Goal: Transaction & Acquisition: Subscribe to service/newsletter

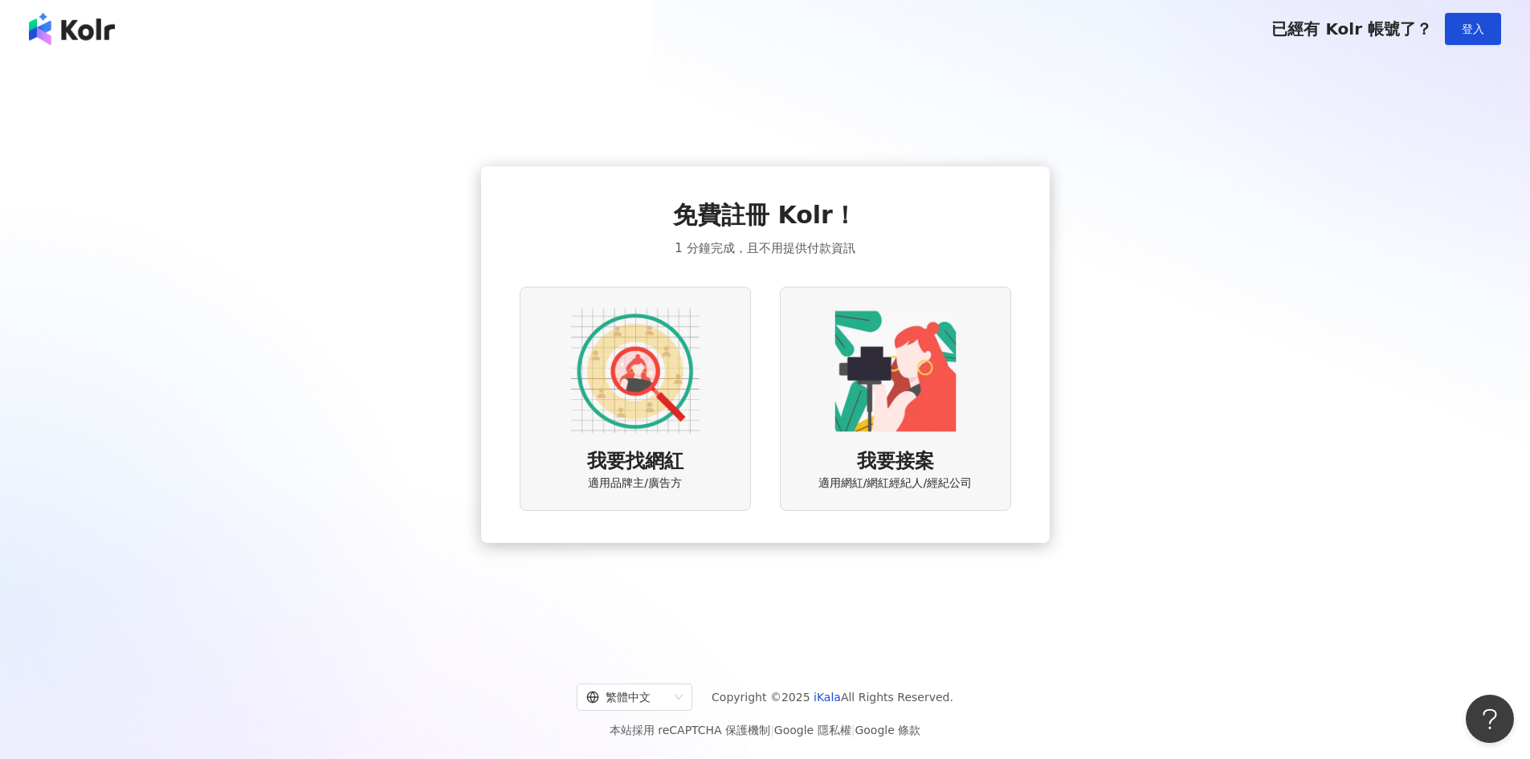
click at [691, 457] on div "我要找網紅 適用品牌主/廣告方" at bounding box center [635, 399] width 231 height 224
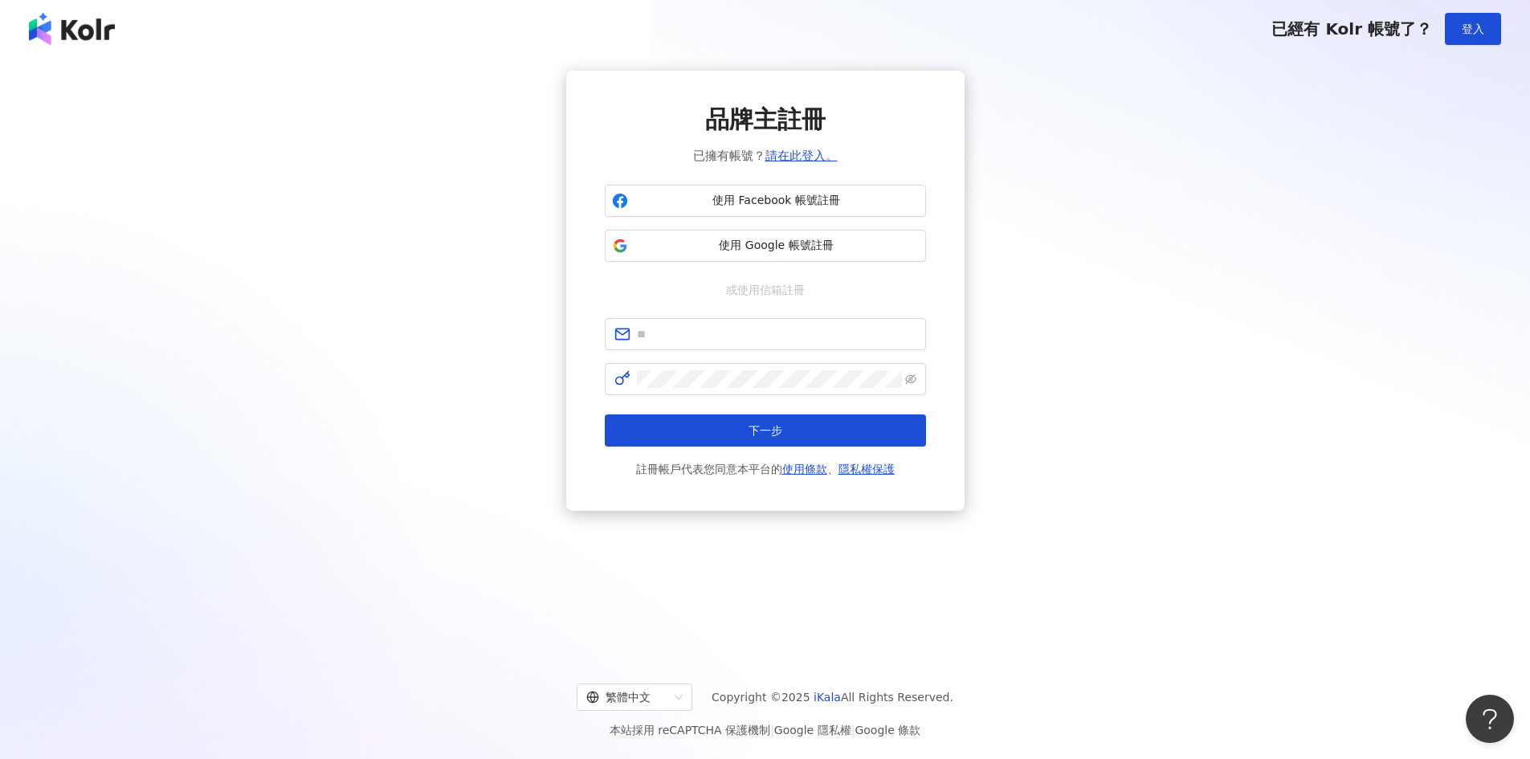
drag, startPoint x: 1319, startPoint y: 35, endPoint x: 494, endPoint y: 16, distance: 824.9
click at [1311, 40] on div "已經有 Kolr 帳號了？ 登入" at bounding box center [1386, 29] width 230 height 32
click at [94, 39] on img at bounding box center [72, 29] width 86 height 32
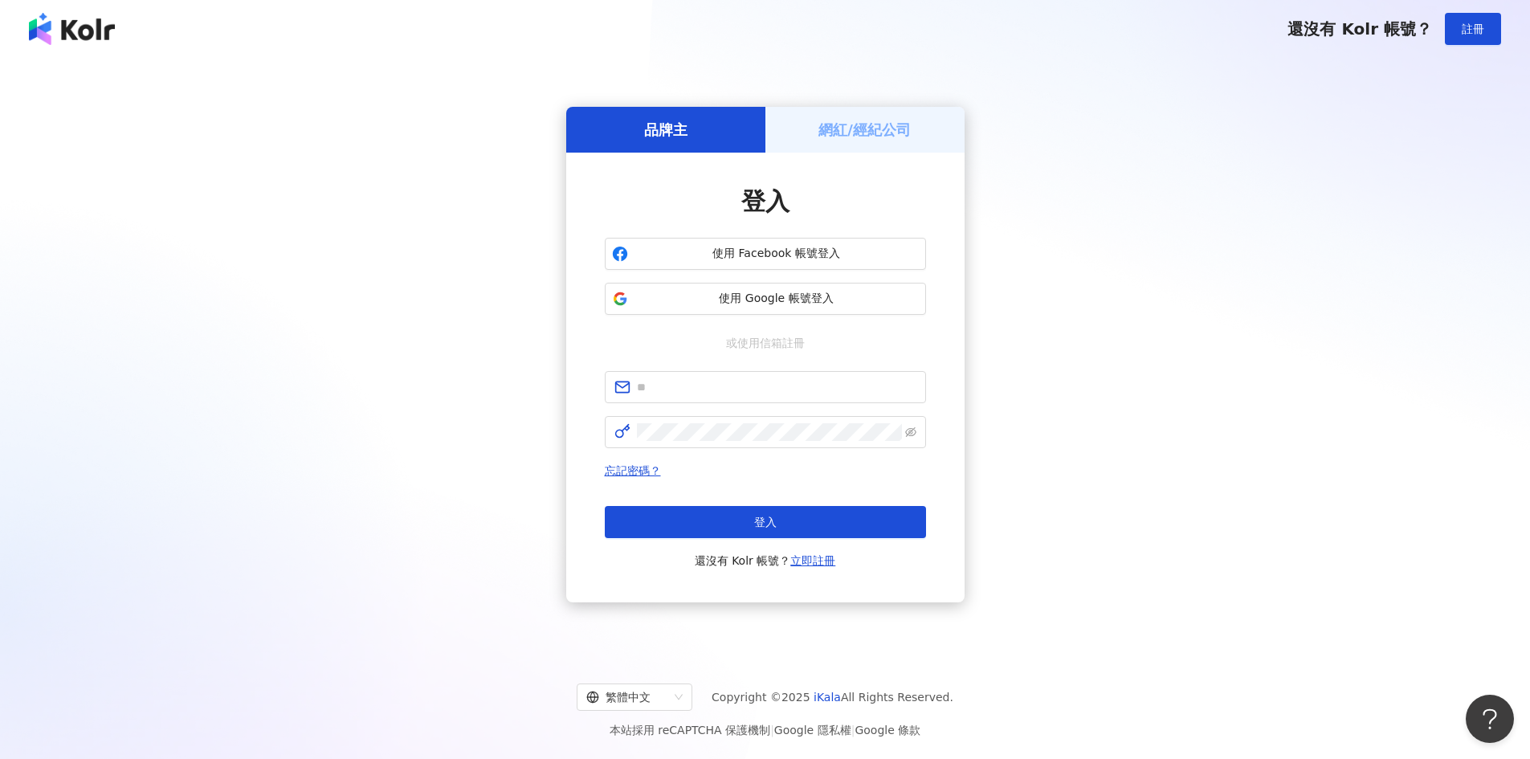
click at [94, 39] on img at bounding box center [72, 29] width 86 height 32
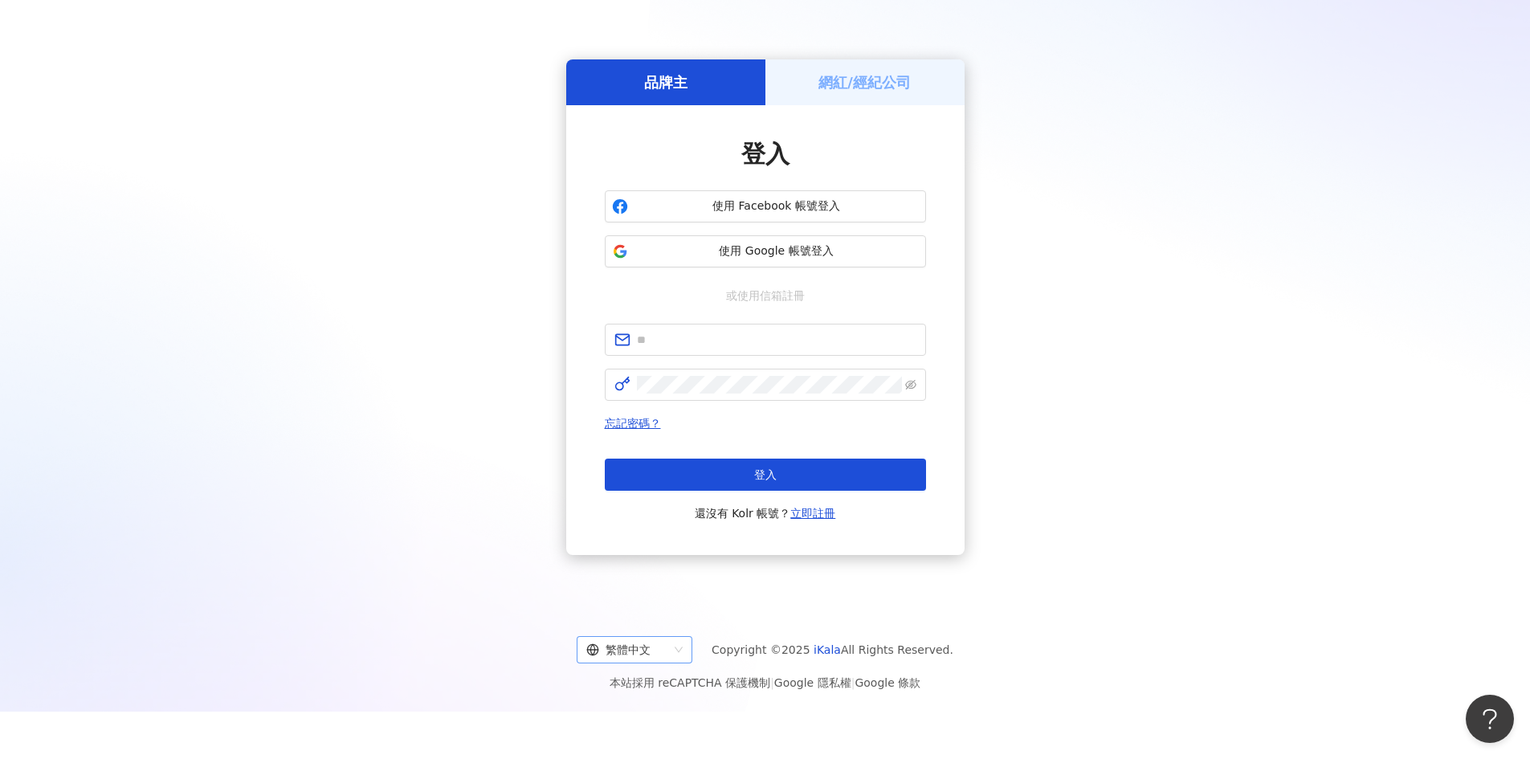
scroll to position [74, 0]
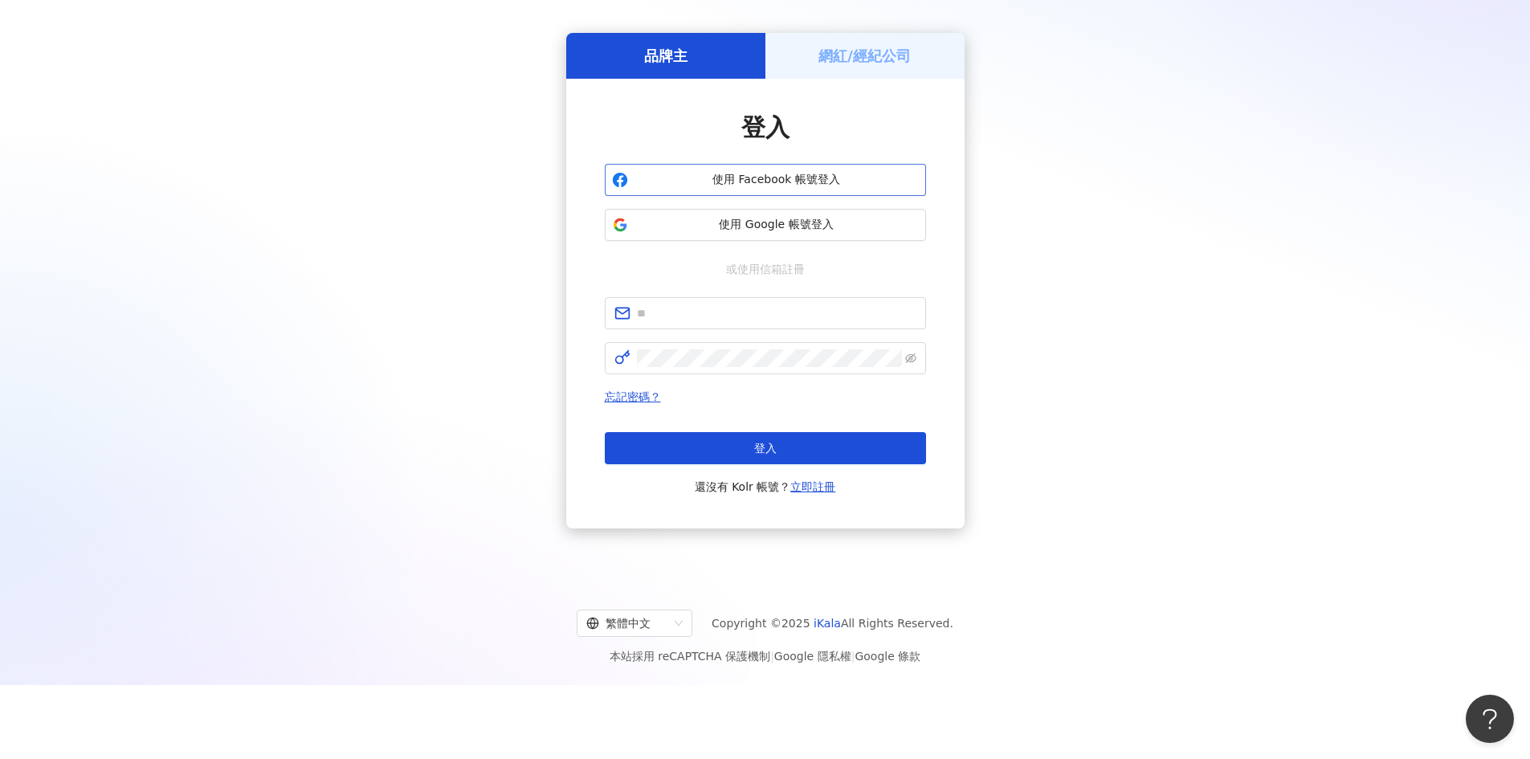
click at [767, 184] on span "使用 Facebook 帳號登入" at bounding box center [776, 180] width 284 height 16
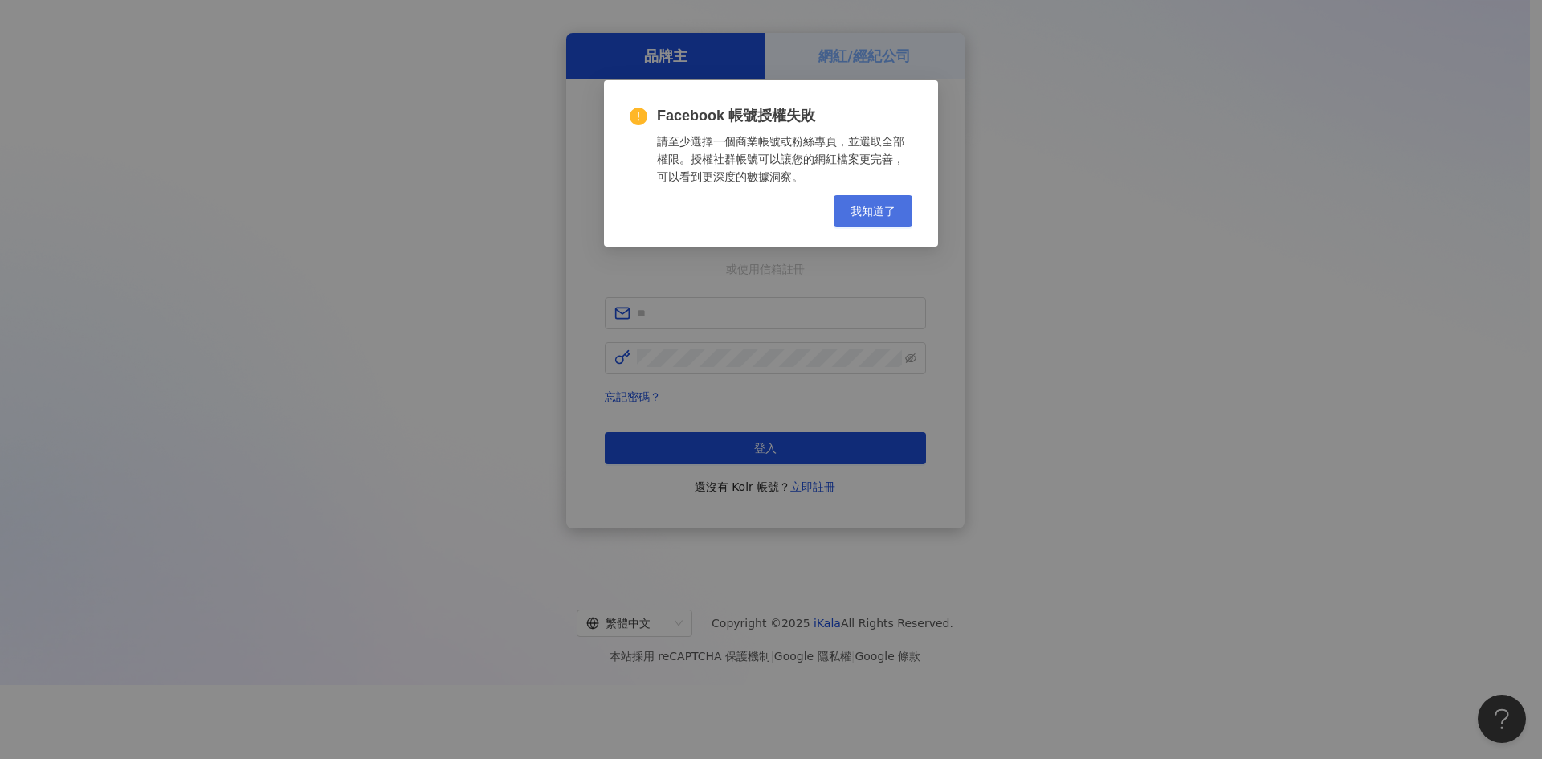
click at [895, 211] on span "我知道了" at bounding box center [872, 211] width 45 height 13
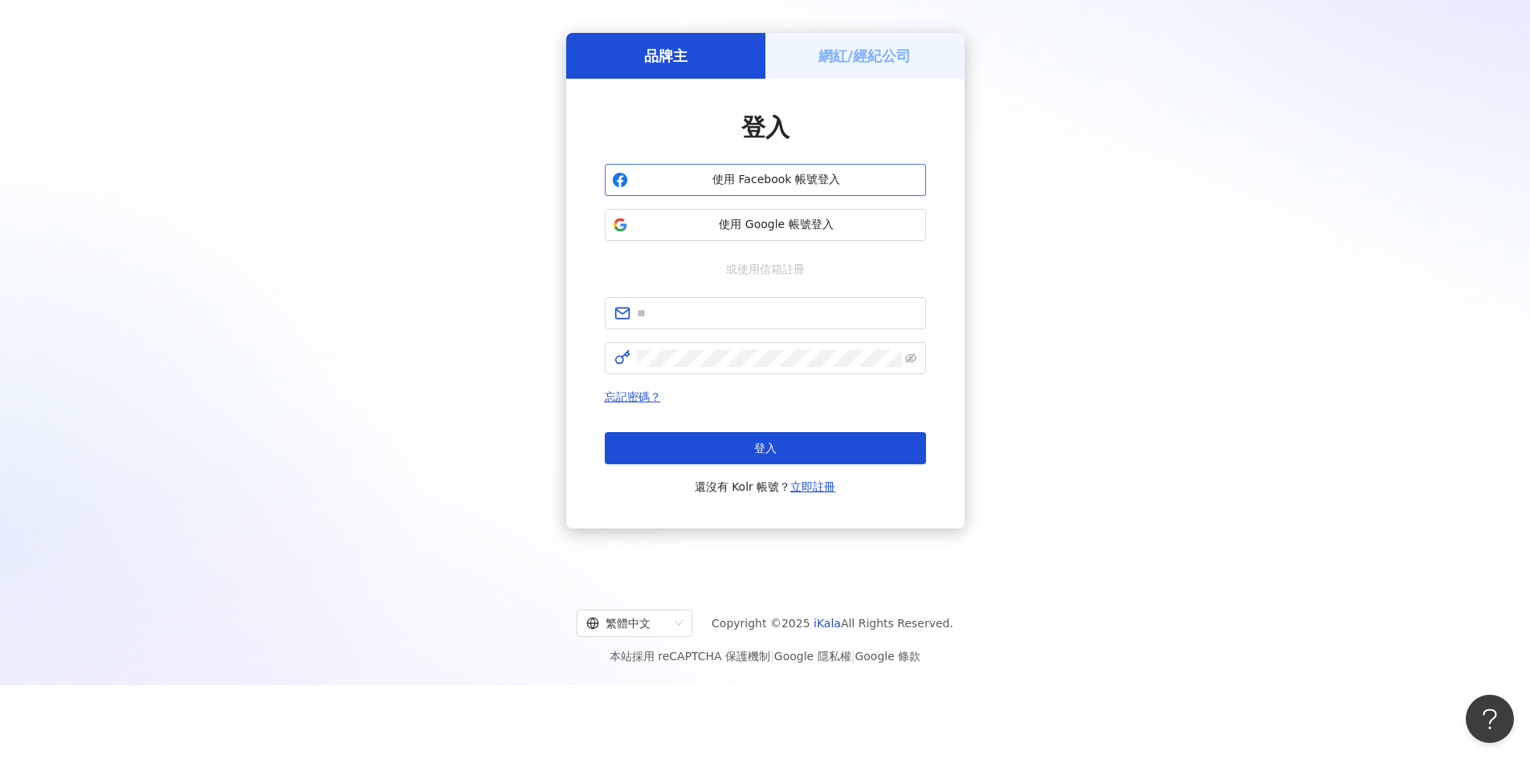
click at [757, 177] on span "使用 Facebook 帳號登入" at bounding box center [776, 180] width 284 height 16
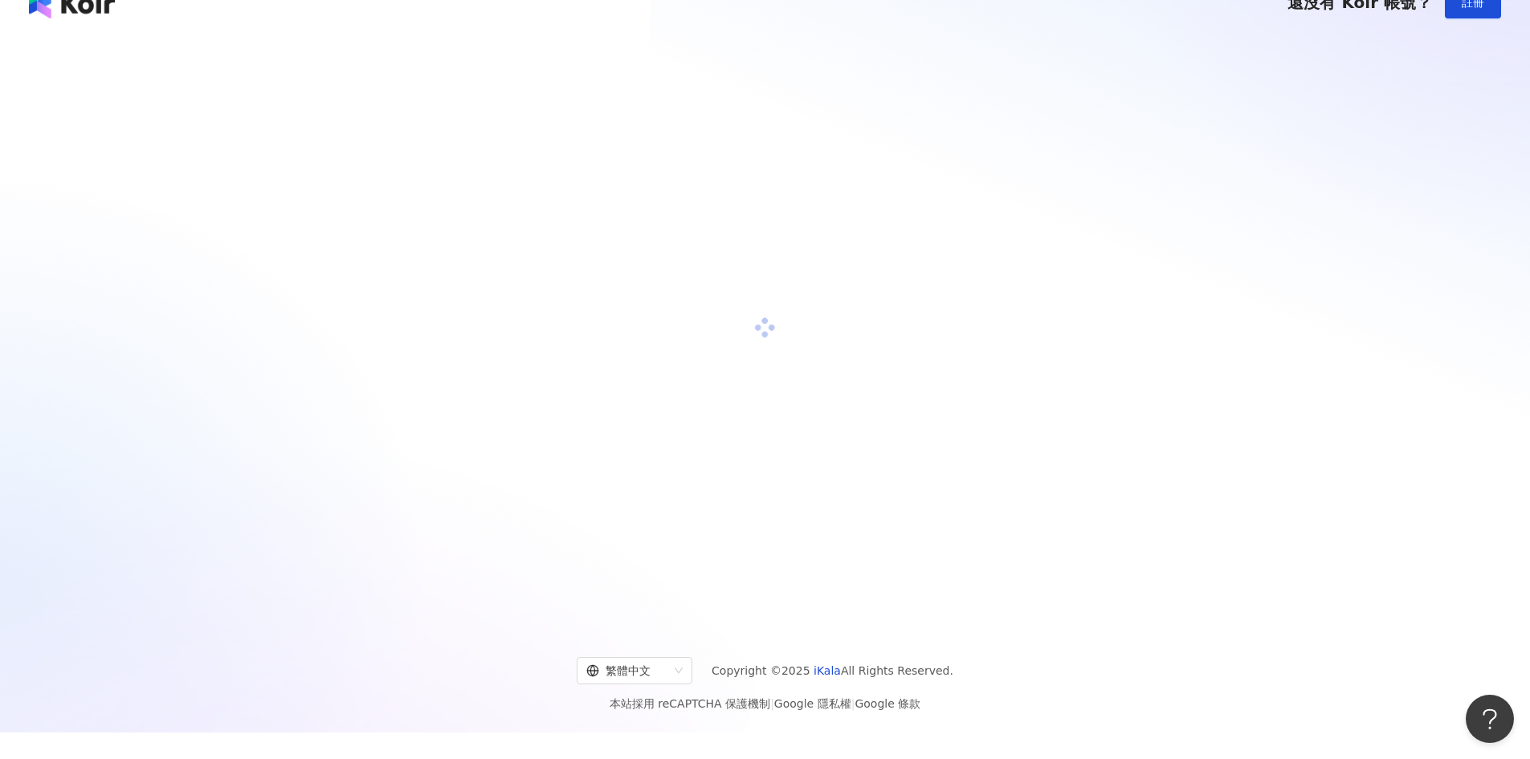
scroll to position [0, 0]
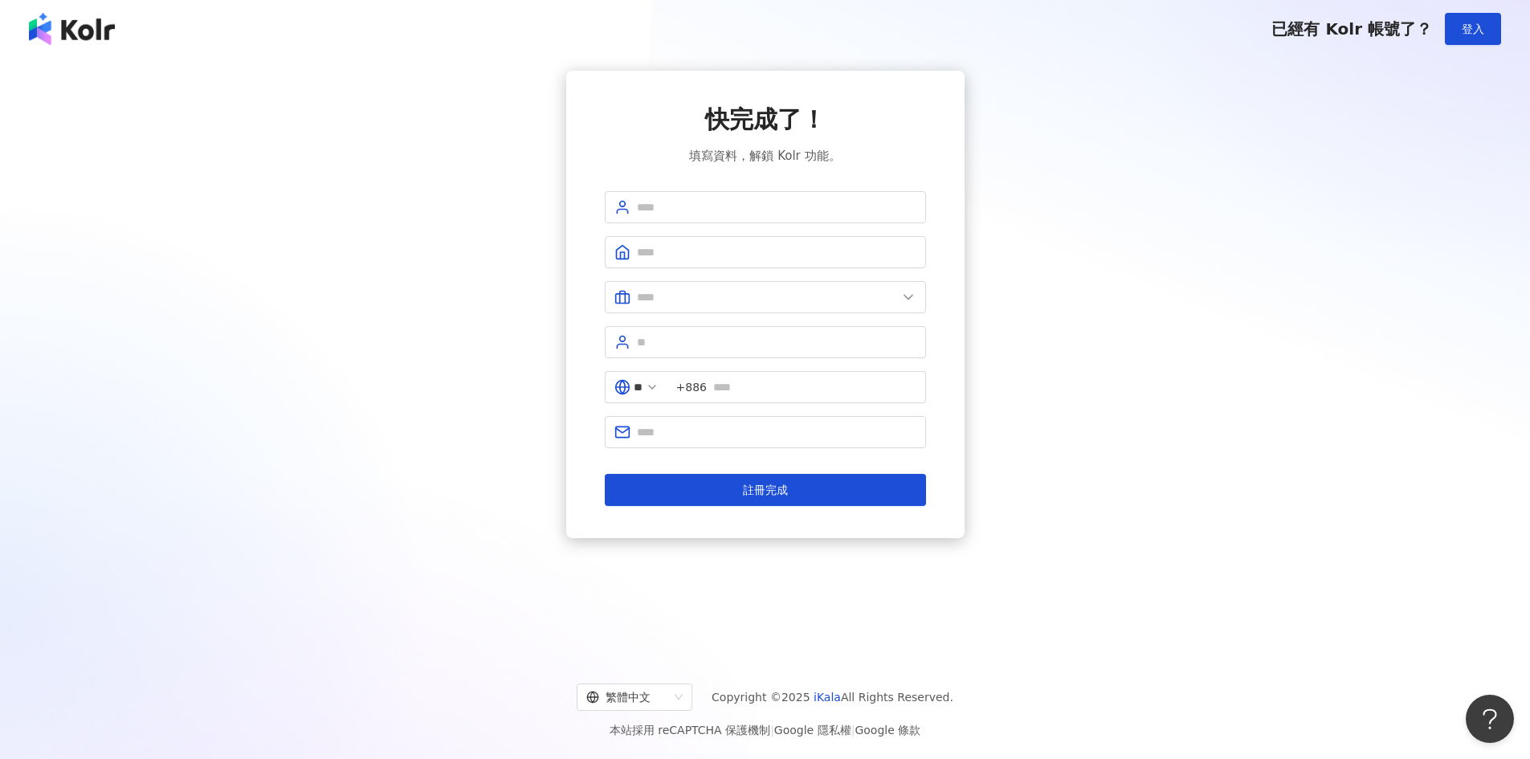
click at [87, 27] on img at bounding box center [72, 29] width 86 height 32
type input "**"
